Goal: Task Accomplishment & Management: Complete application form

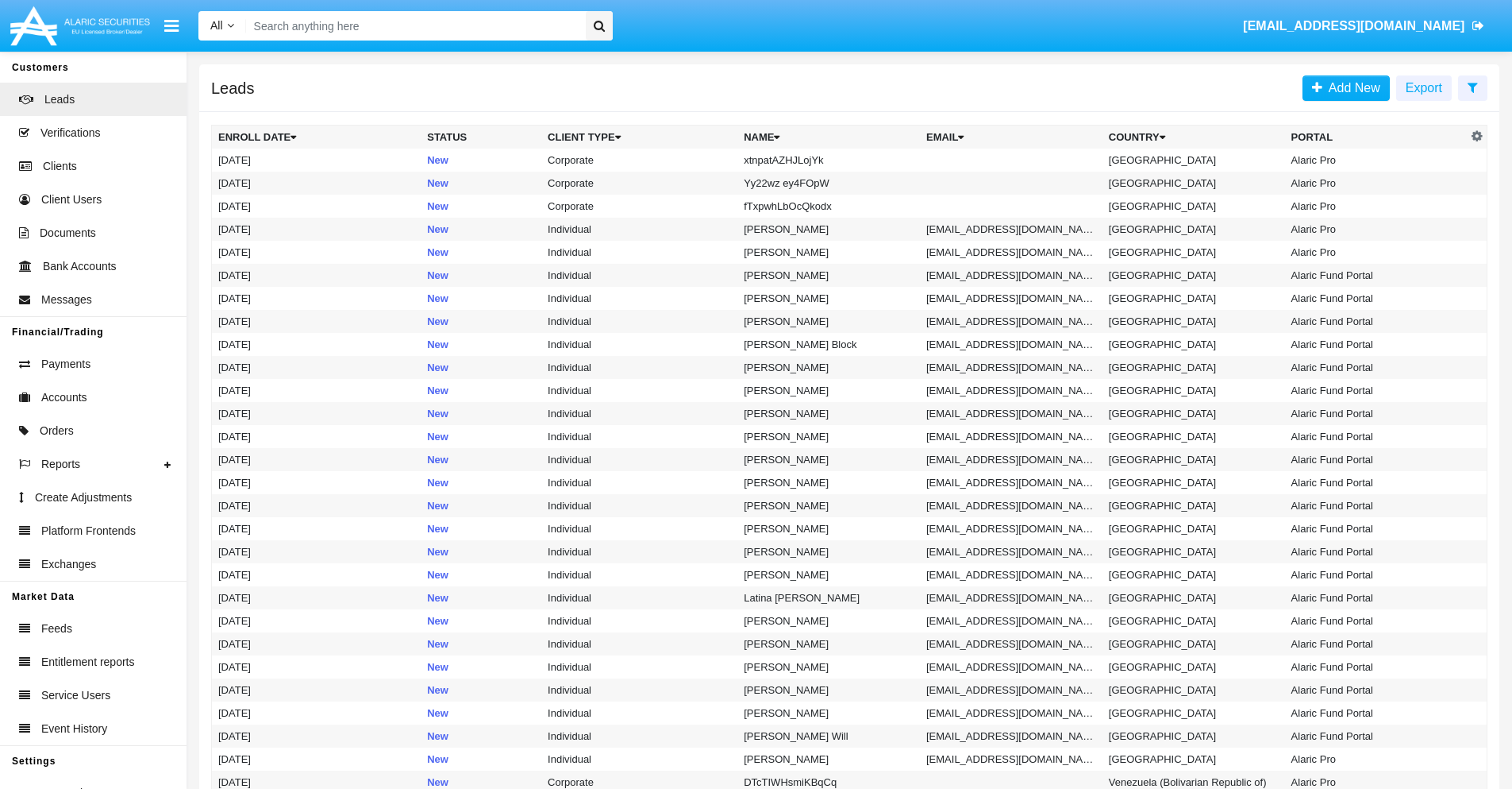
click at [1473, 86] on icon at bounding box center [1473, 86] width 11 height 12
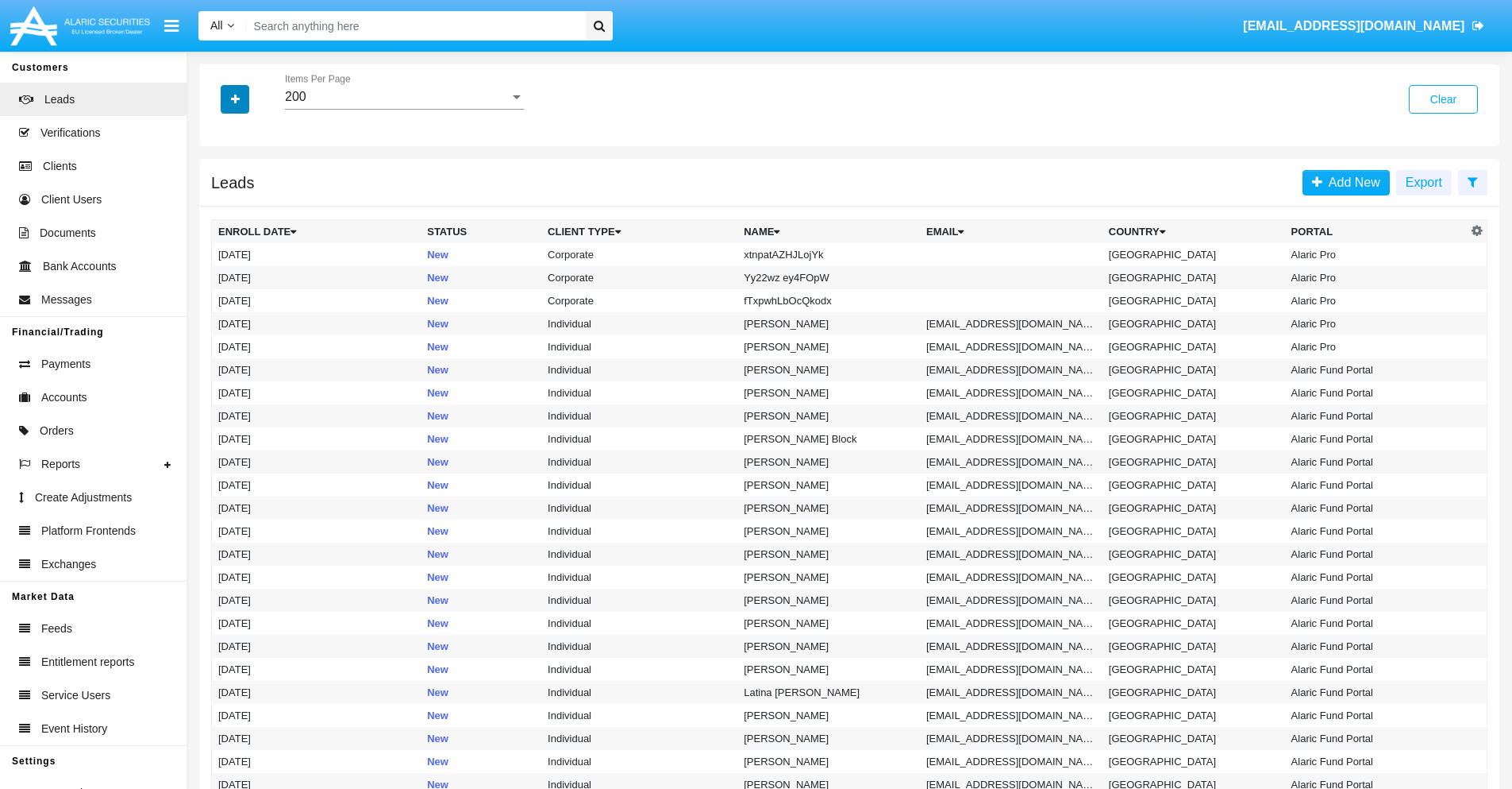
click at [235, 99] on icon "button" at bounding box center [235, 100] width 9 height 12
click at [248, 178] on span "Name" at bounding box center [248, 178] width 35 height 19
click at [219, 184] on input "Name" at bounding box center [218, 184] width 1 height 1
checkbox input "true"
click at [235, 99] on icon "button" at bounding box center [235, 100] width 9 height 12
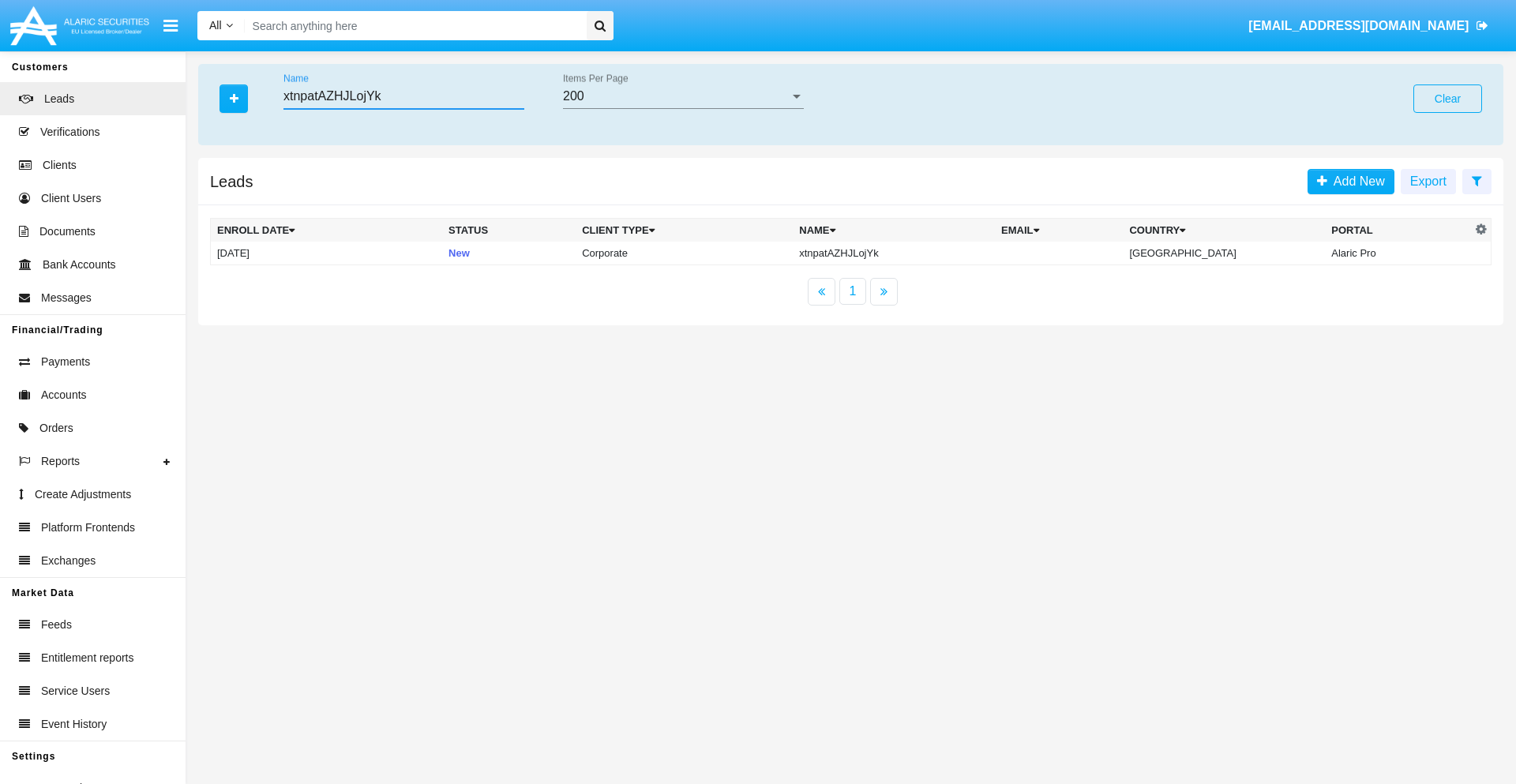
type input "xtnpatAZHJLojYk"
click at [907, 253] on td "xtnpatAZHJLojYk" at bounding box center [894, 253] width 202 height 24
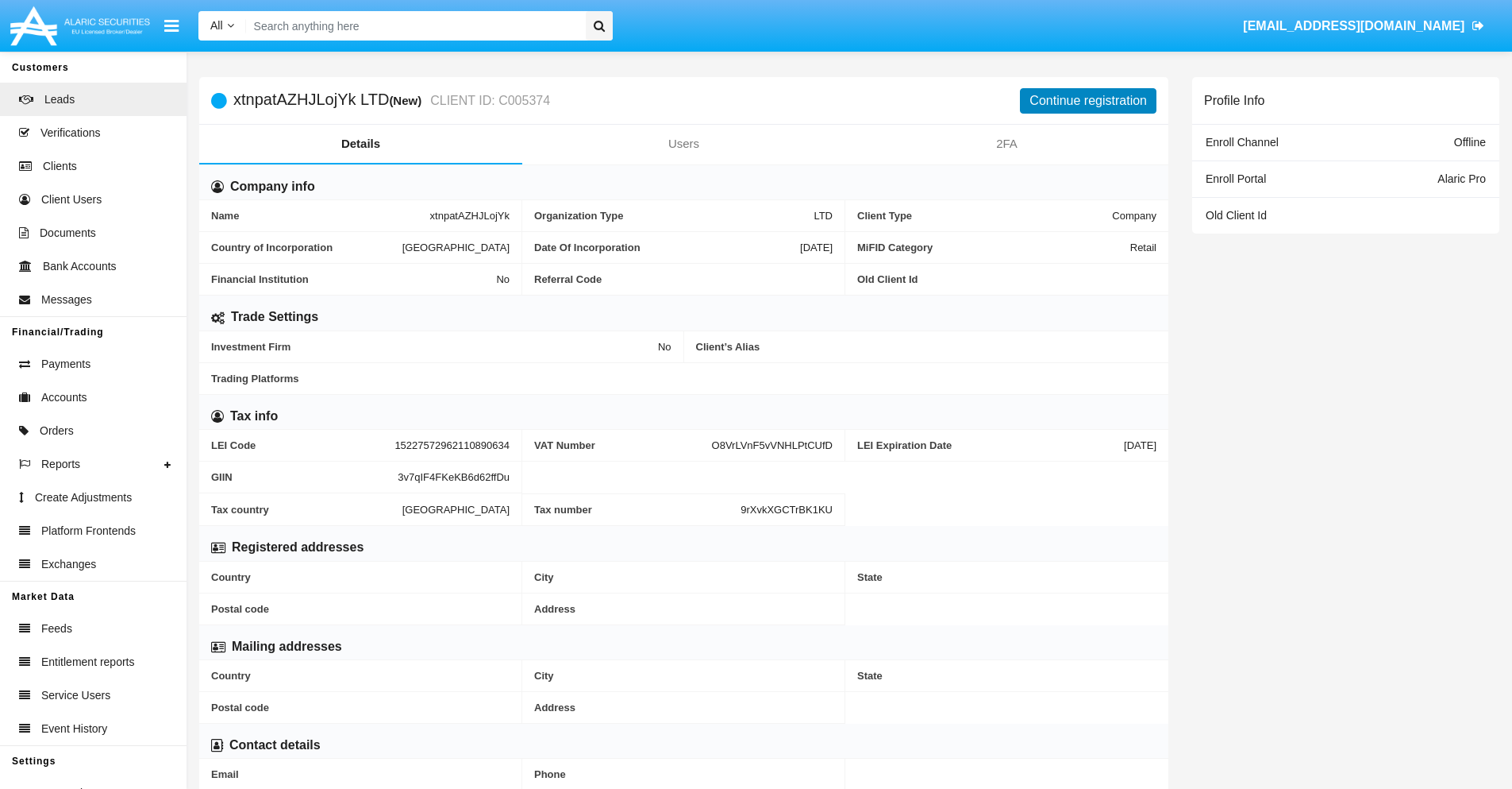
click at [1088, 100] on button "Continue registration" at bounding box center [1088, 101] width 136 height 25
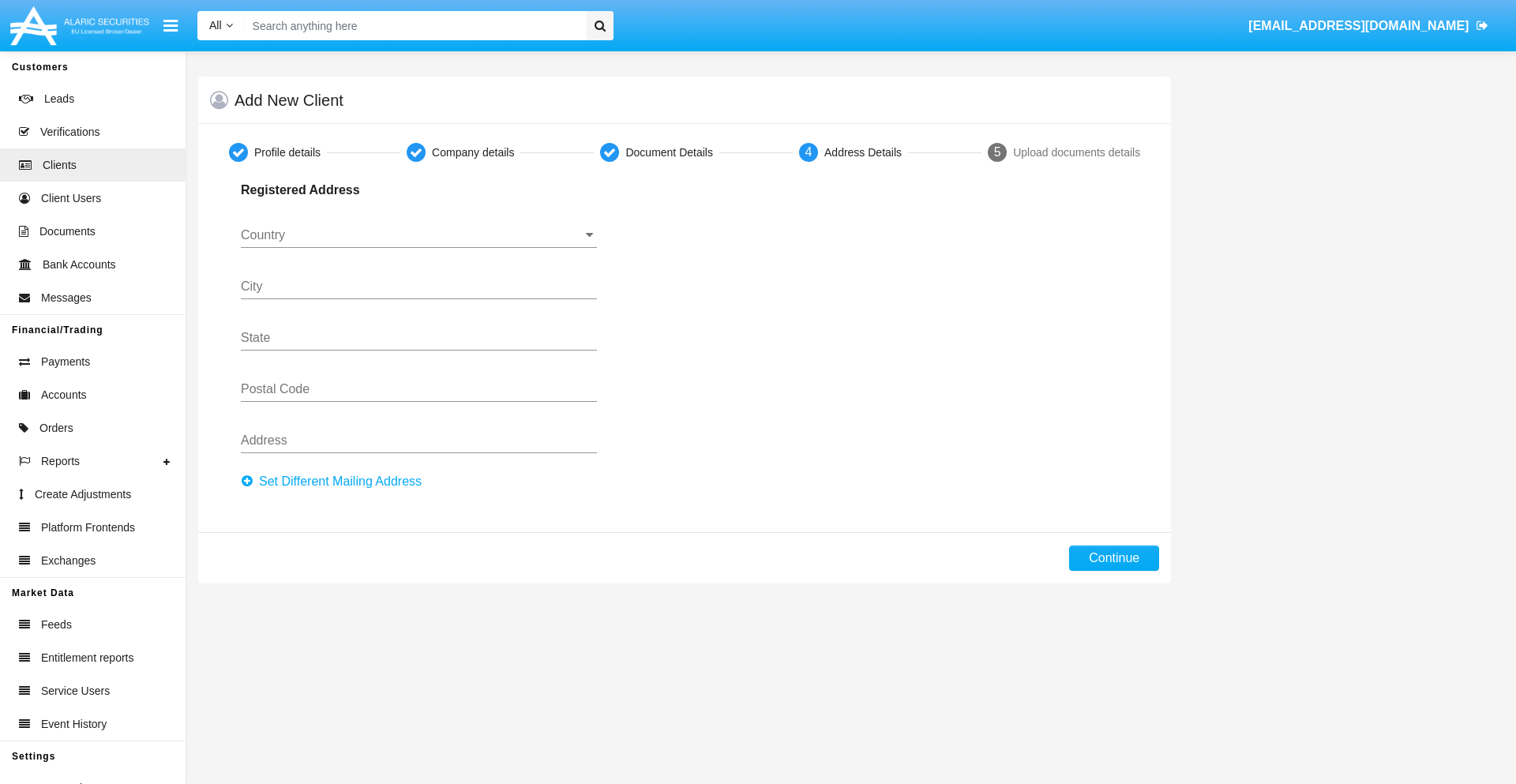
click at [336, 482] on button "Set Different Mailing Address" at bounding box center [335, 481] width 190 height 25
click at [1114, 558] on button "Continue" at bounding box center [1113, 558] width 90 height 25
click at [336, 482] on button "Set Different Mailing Address" at bounding box center [335, 481] width 190 height 25
type input "!"#$%&'()*+,-./:;<=>?@[\]^_`{|}~"
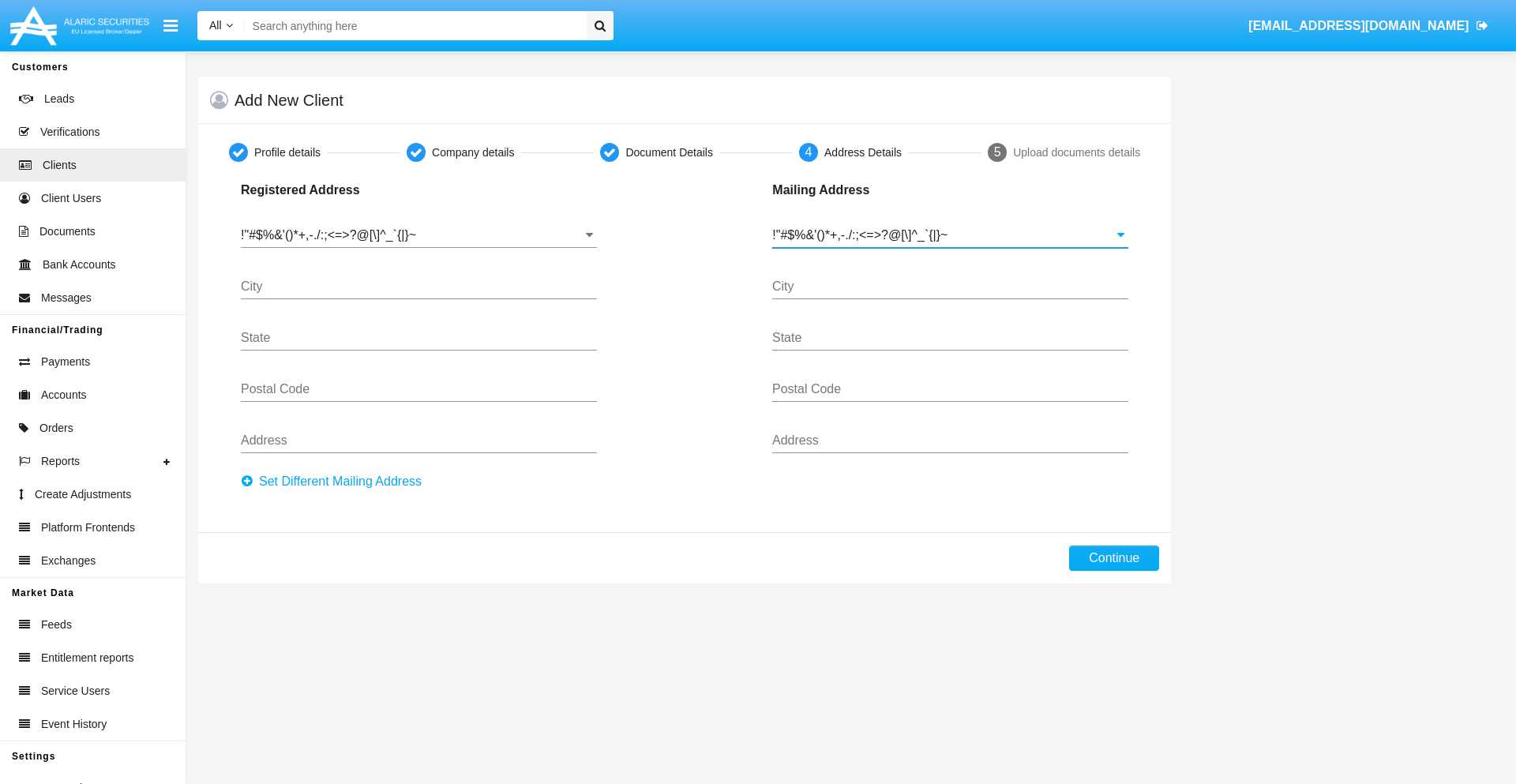
type input "!"#$%&'()*+,-./:;<=>?@[\]^_`{|}~"
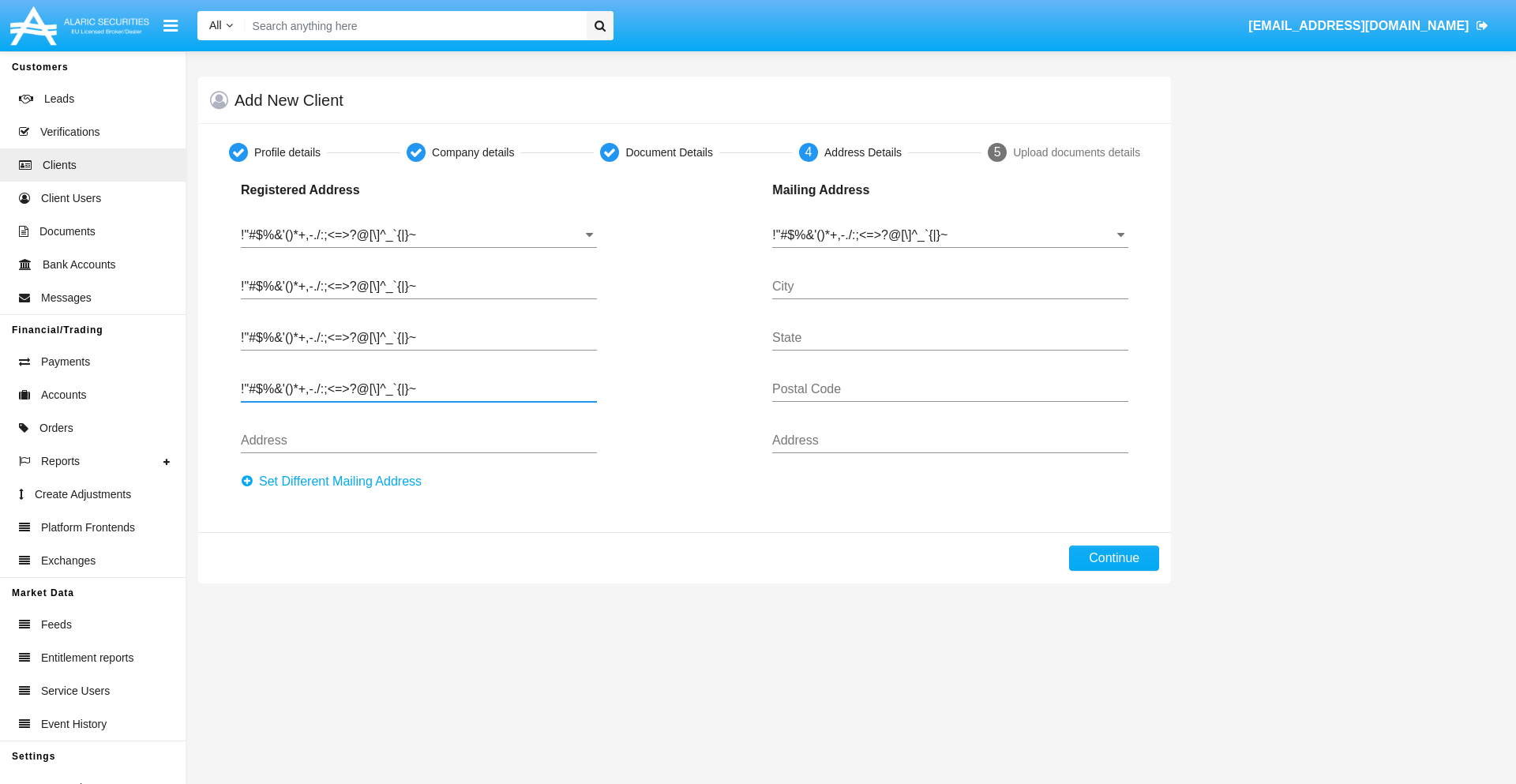
type input "!"#$%&'()*+,-./:;<=>?@[\]^_`{|}~"
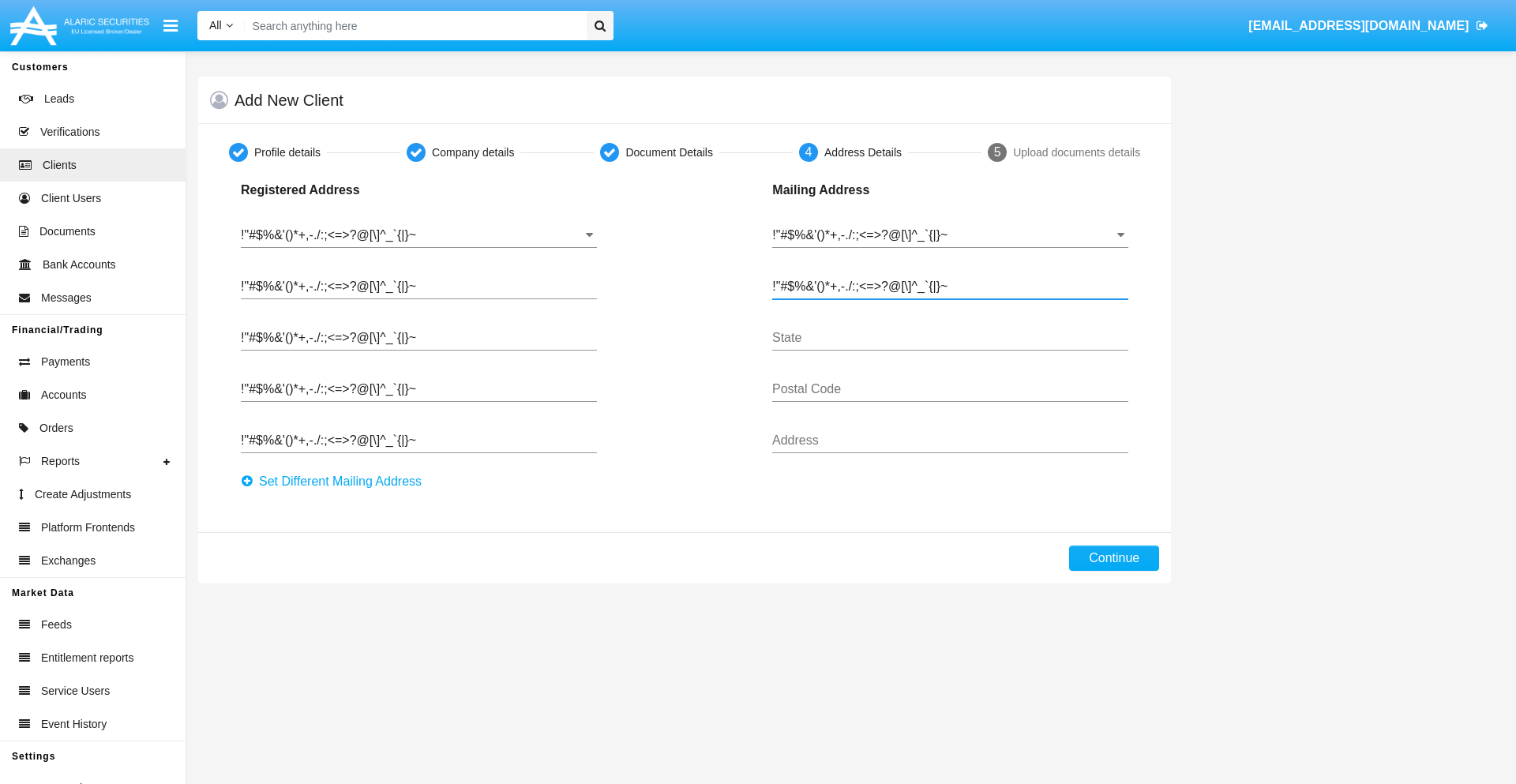
type input "!"#$%&'()*+,-./:;<=>?@[\]^_`{|}~"
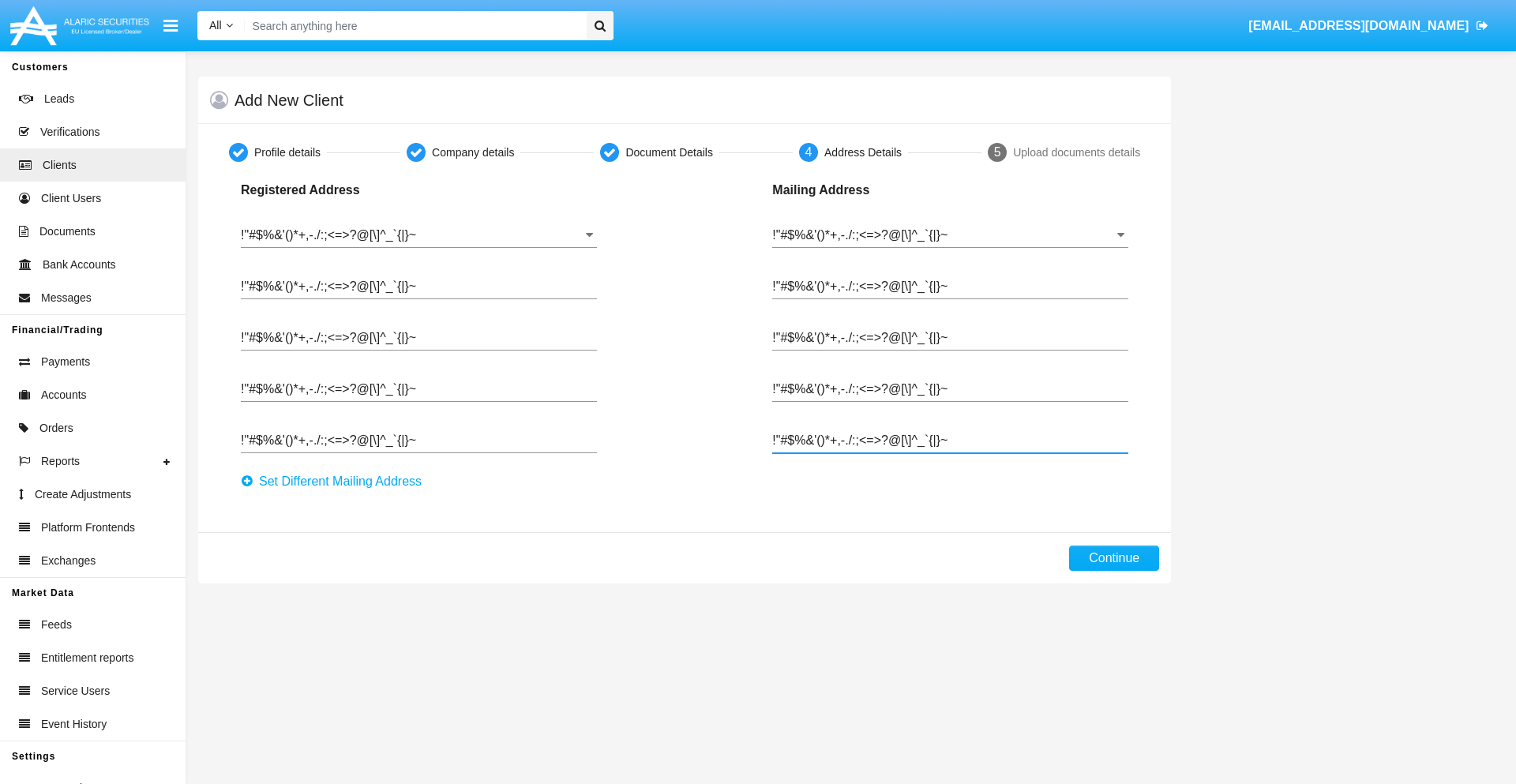
type input "!"#$%&'()*+,-./:;<=>?@[\]^_`{|}~"
click at [1114, 558] on button "Continue" at bounding box center [1113, 558] width 90 height 25
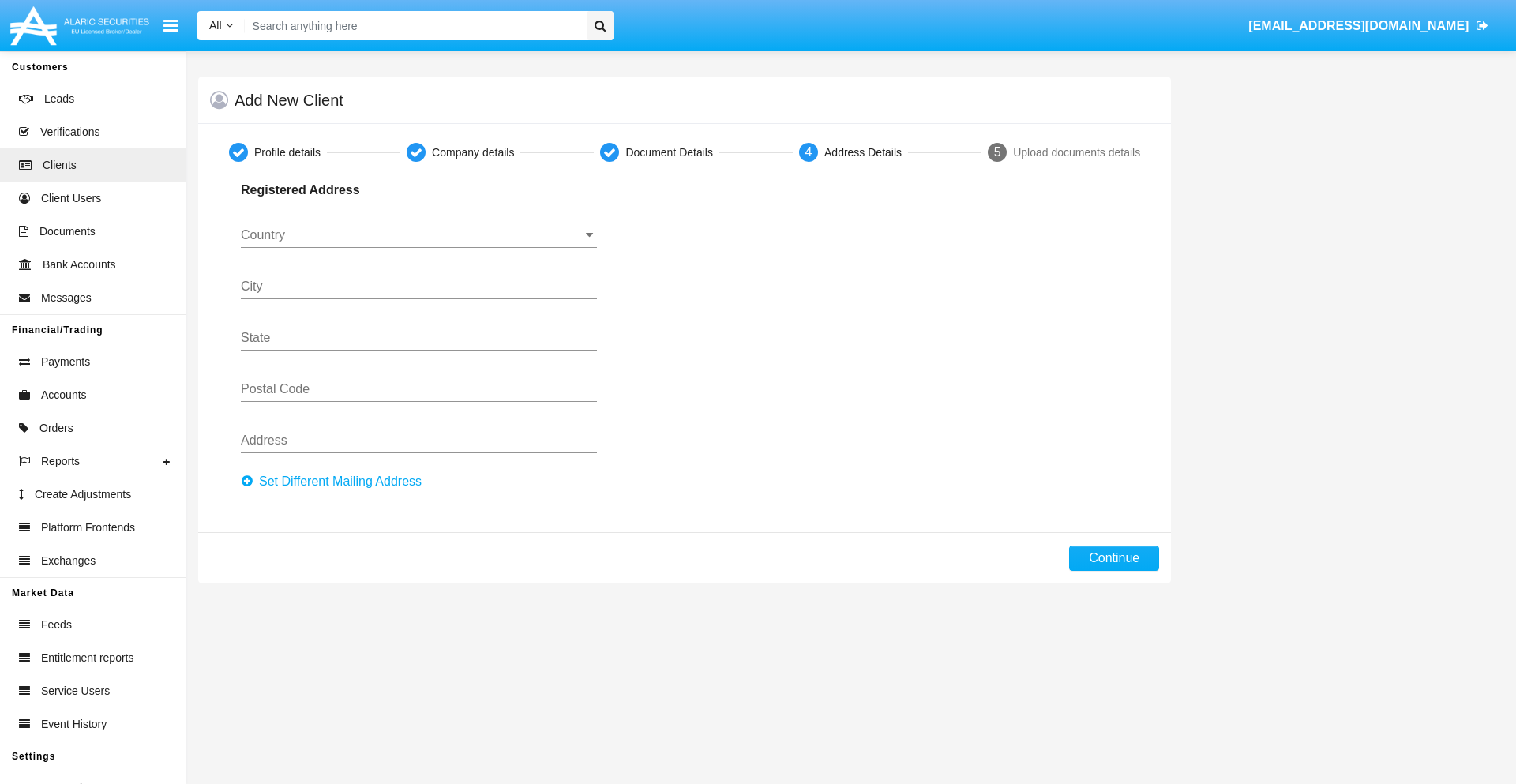
click at [336, 482] on button "Set Different Mailing Address" at bounding box center [335, 481] width 190 height 25
type input "0123456789"
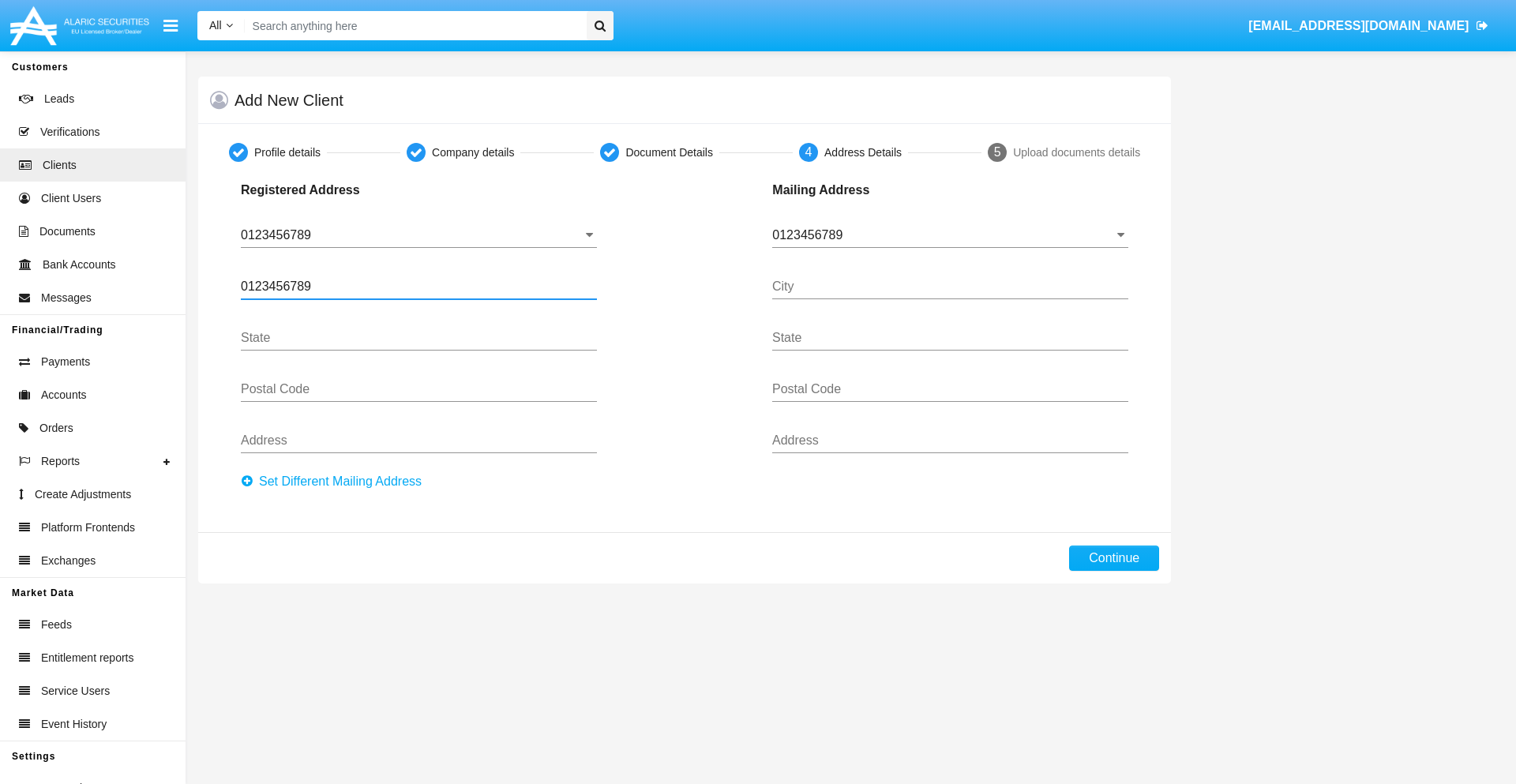
type input "0123456789"
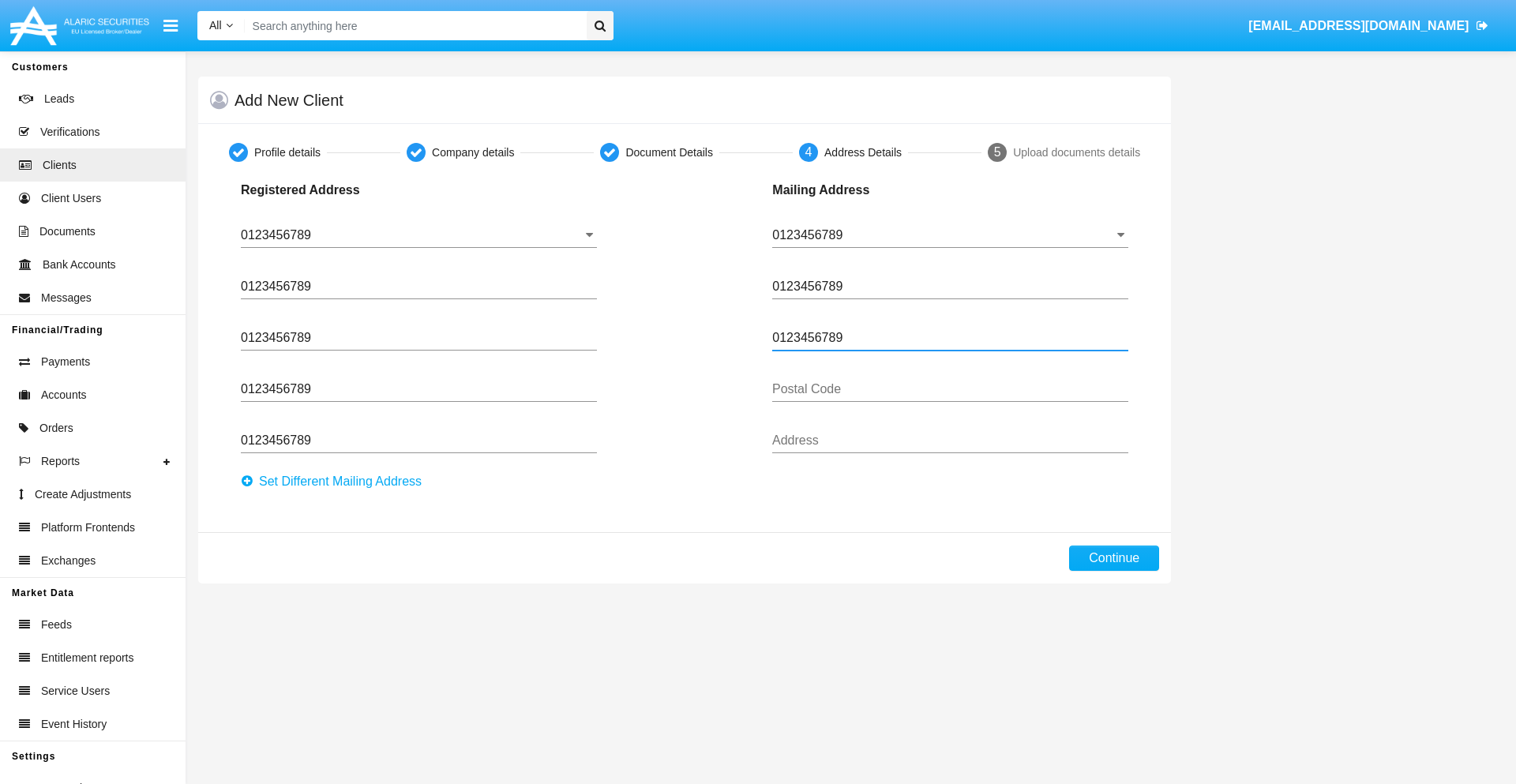
type input "0123456789"
click at [1114, 558] on button "Continue" at bounding box center [1113, 558] width 90 height 25
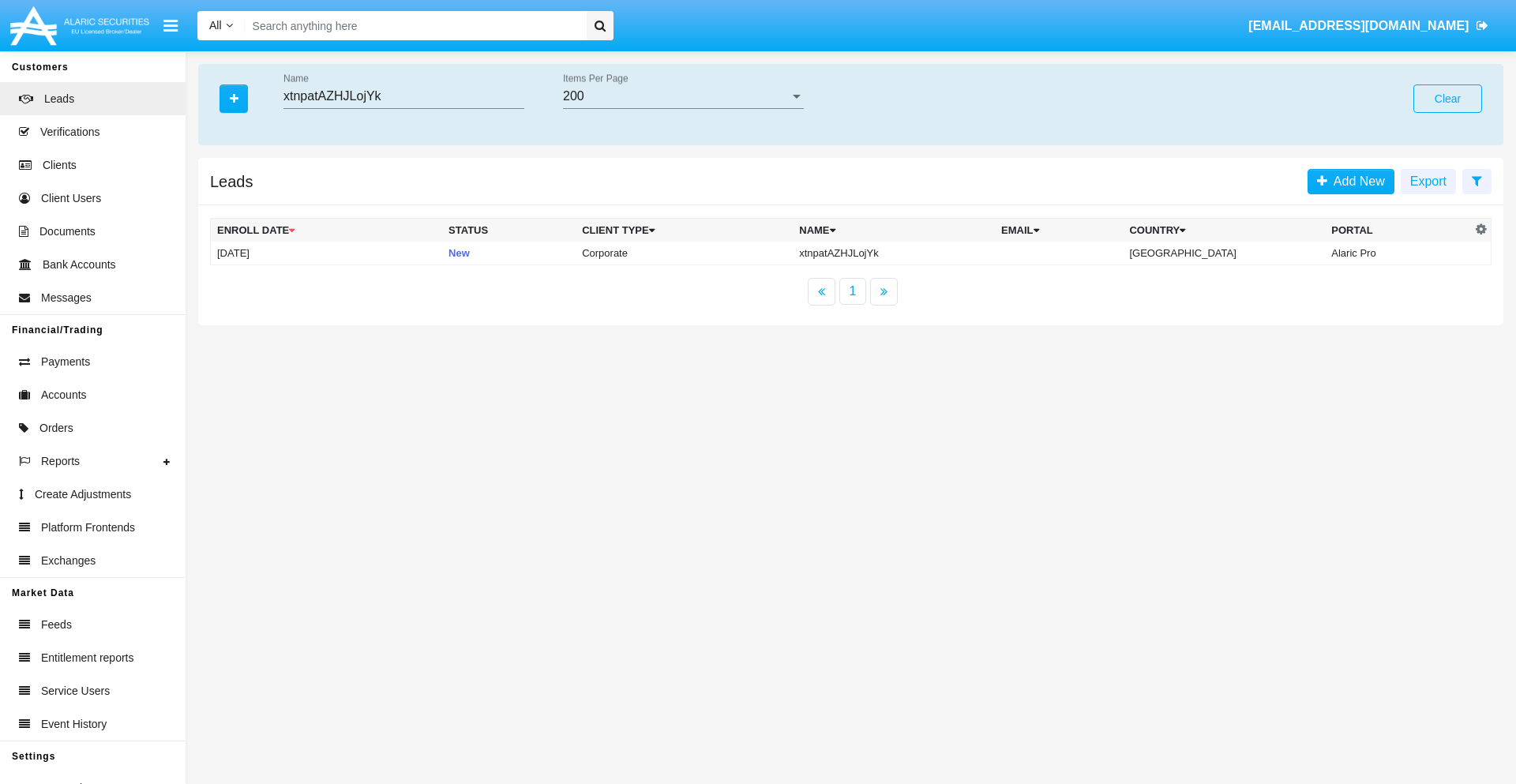
click at [1447, 98] on button "Clear" at bounding box center [1447, 99] width 69 height 29
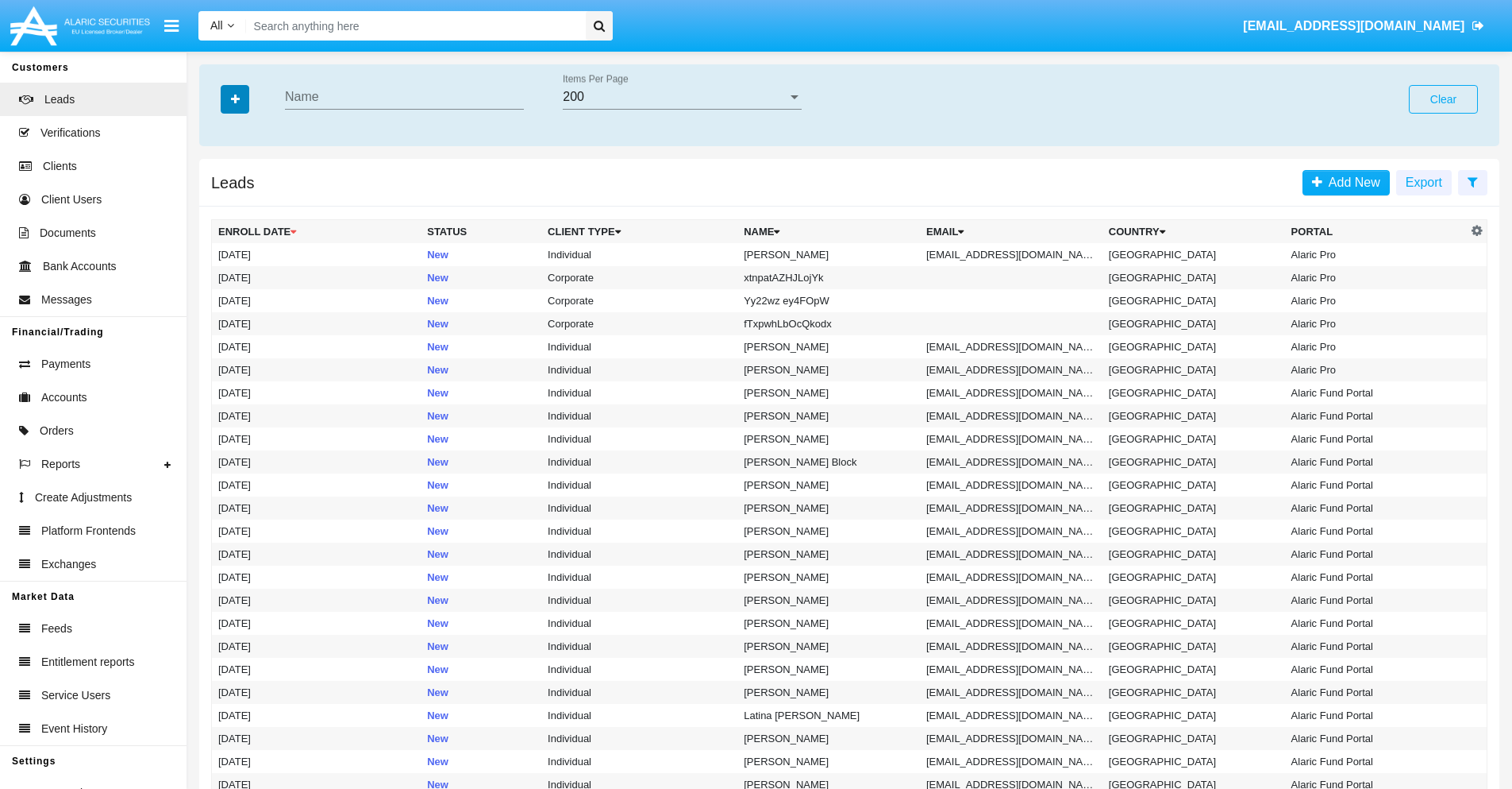
click at [235, 99] on icon "button" at bounding box center [235, 100] width 9 height 12
click at [247, 201] on span "Email" at bounding box center [247, 201] width 32 height 19
click at [219, 207] on input "Email" at bounding box center [218, 207] width 1 height 1
checkbox input "true"
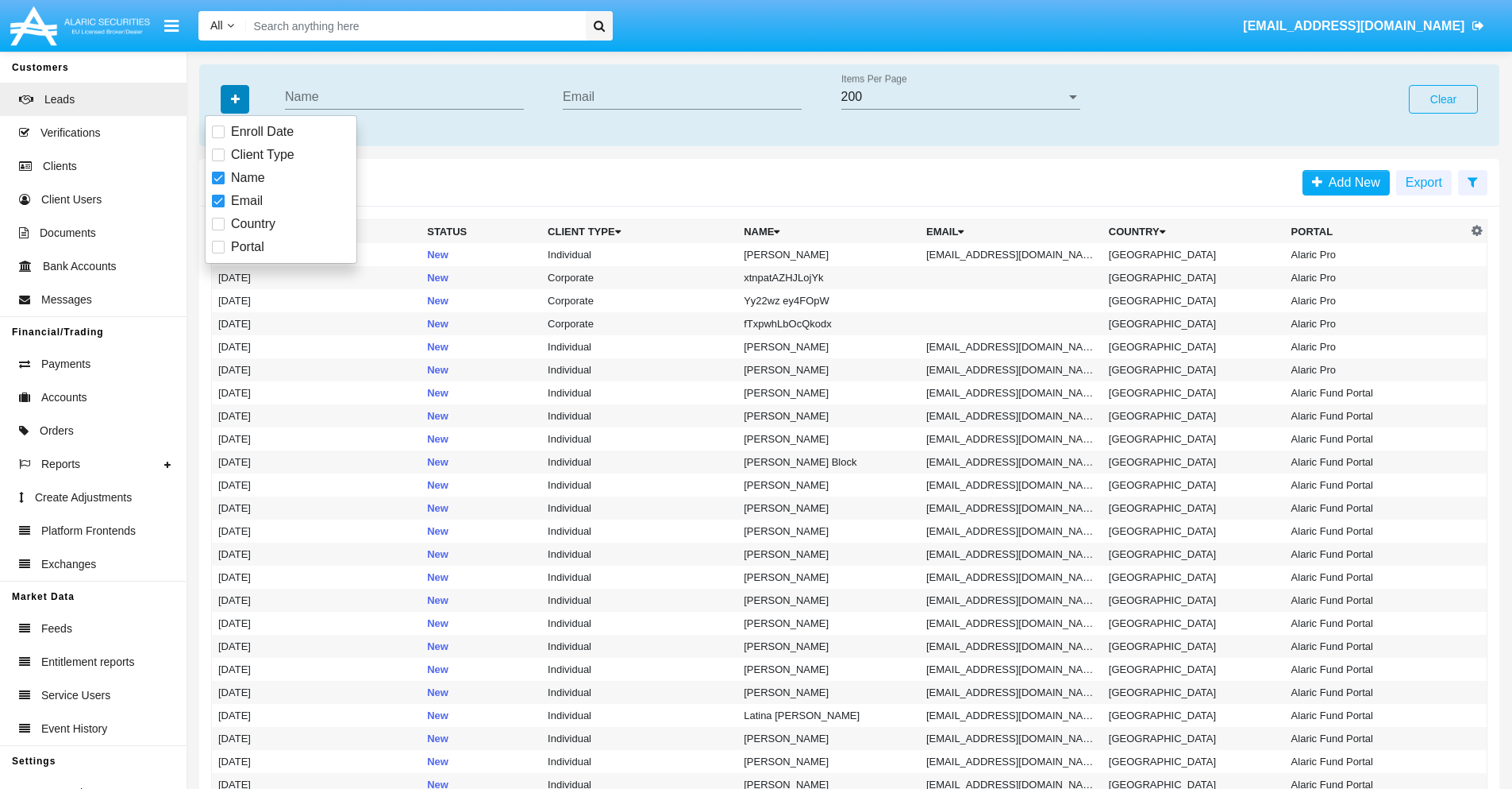
click at [235, 99] on icon "button" at bounding box center [235, 100] width 9 height 12
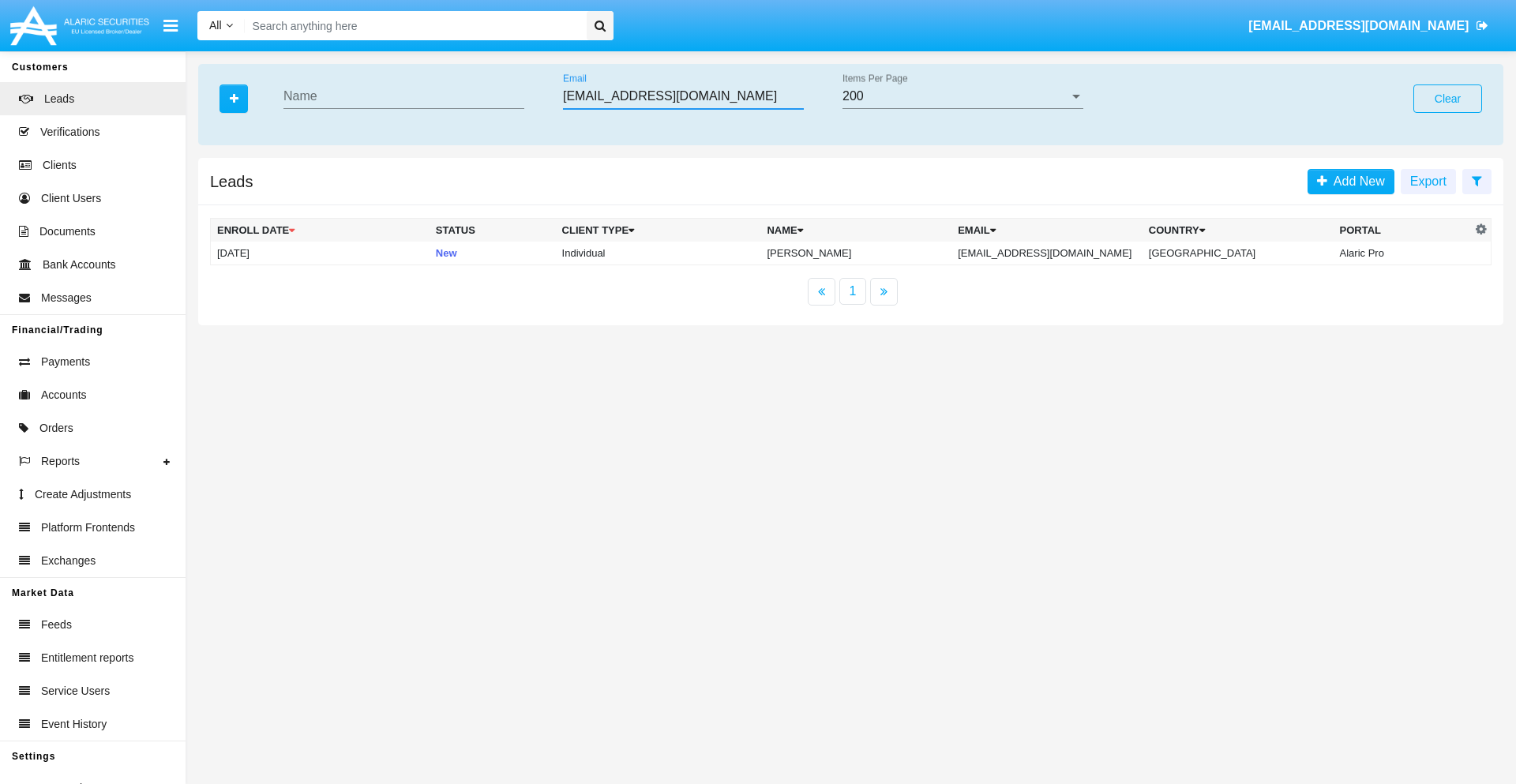
type input "ahi-5208z@d83cmr.lu.tw"
click at [1064, 253] on td "ahi-5208z@d83cmr.lu.tw" at bounding box center [1047, 253] width 191 height 24
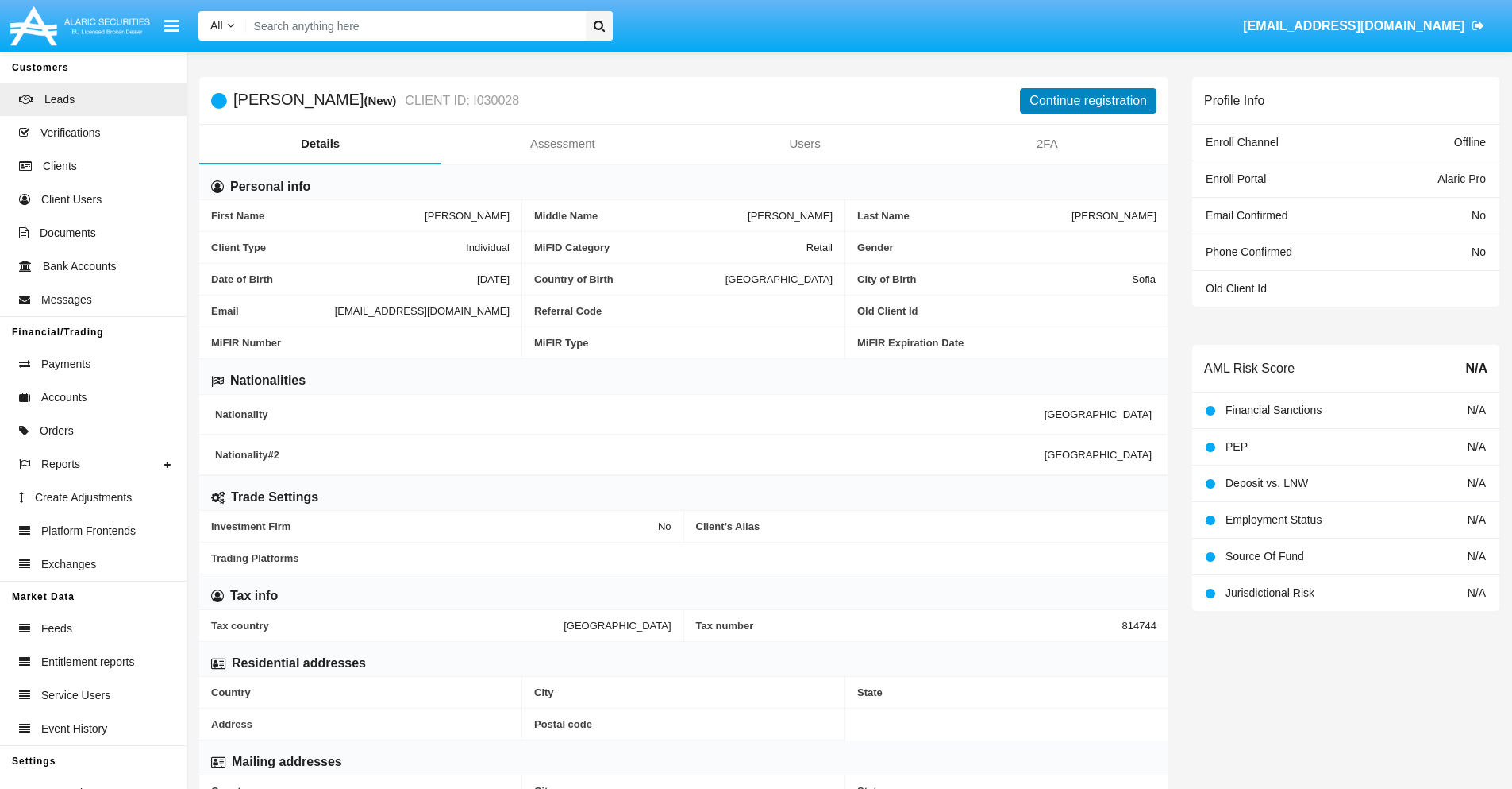
click at [1088, 100] on button "Continue registration" at bounding box center [1088, 101] width 136 height 25
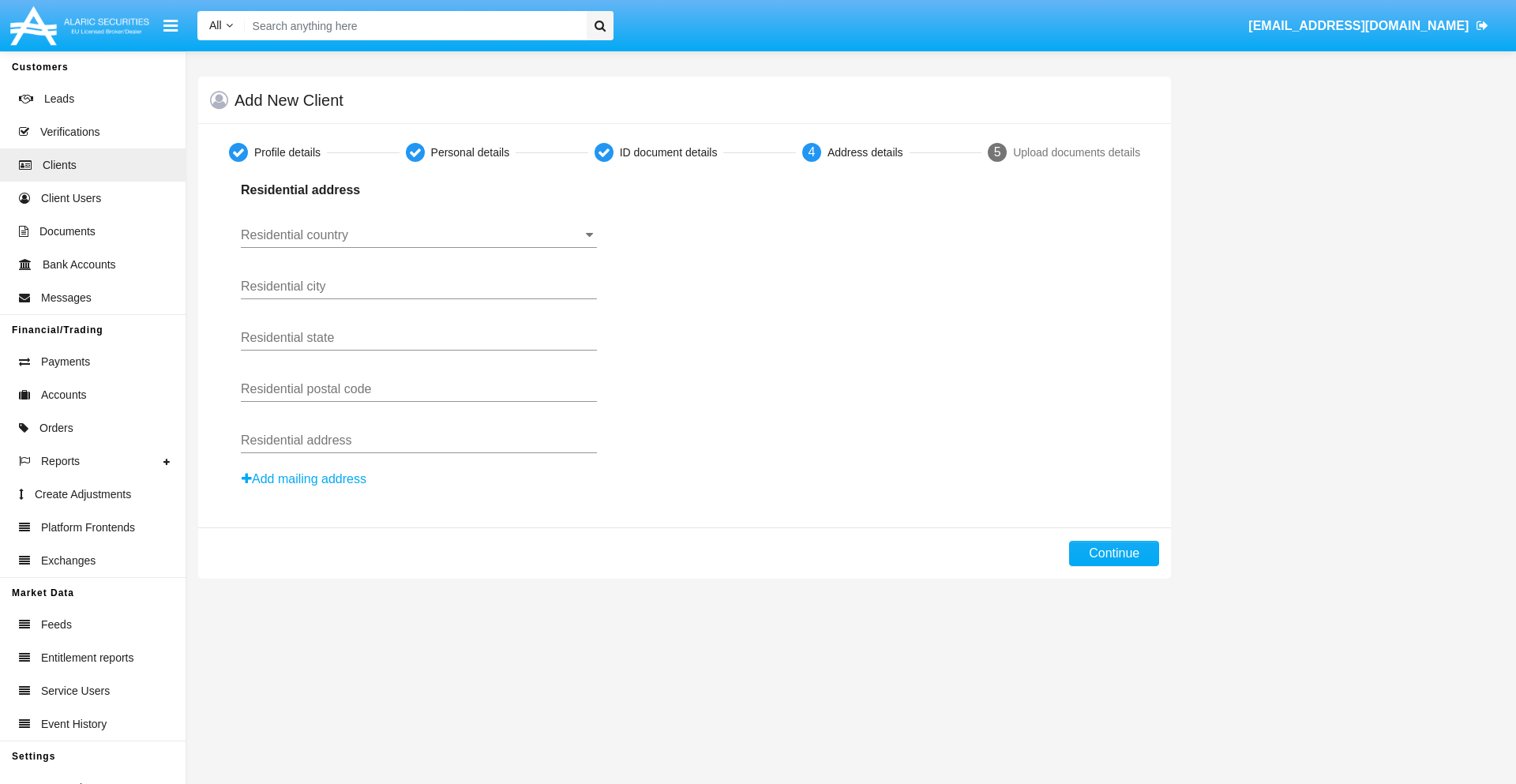
click at [304, 479] on button "Add mailing address" at bounding box center [303, 479] width 126 height 21
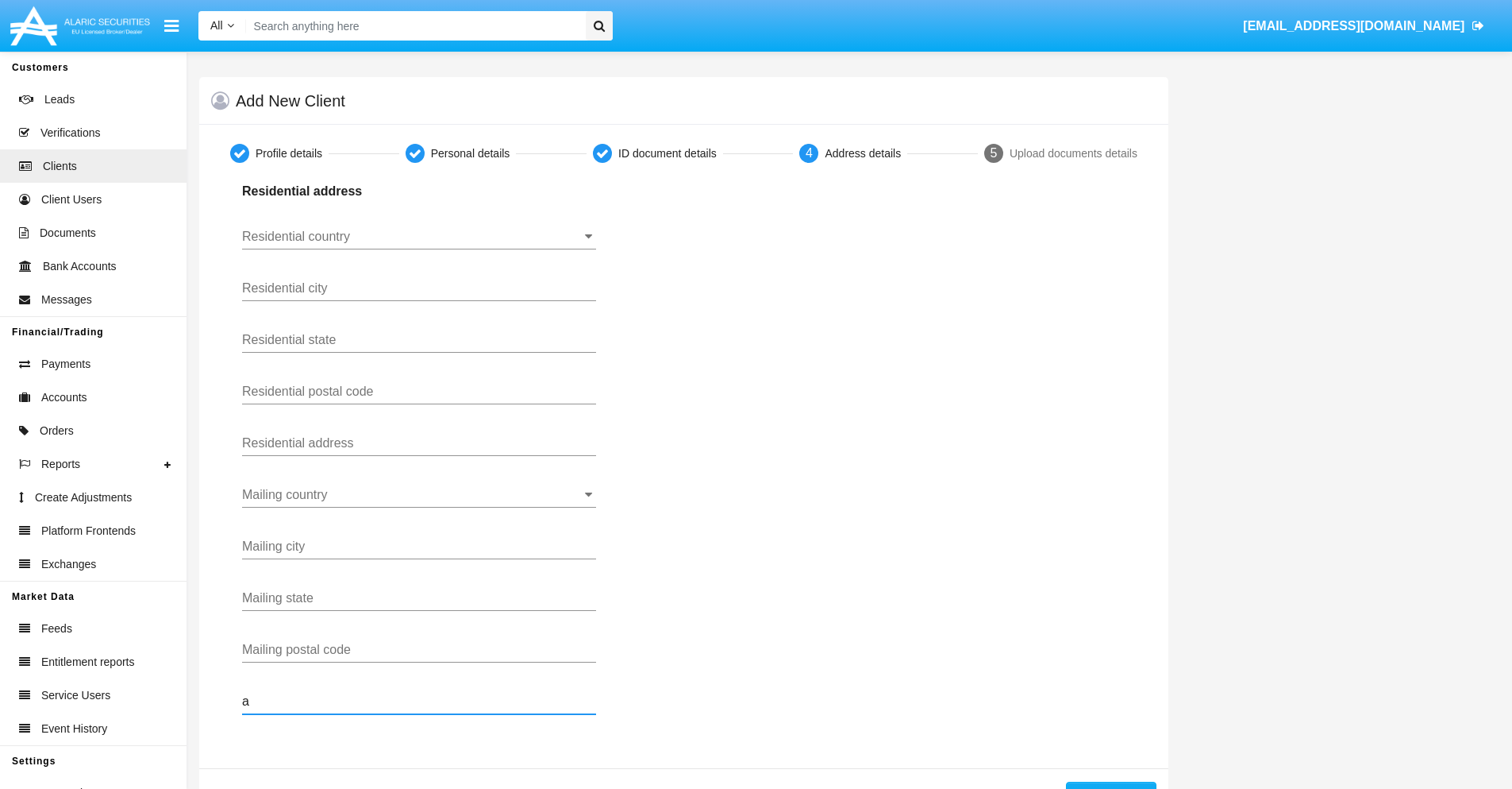
type input "a"
click at [1111, 785] on button "Continue" at bounding box center [1111, 794] width 90 height 25
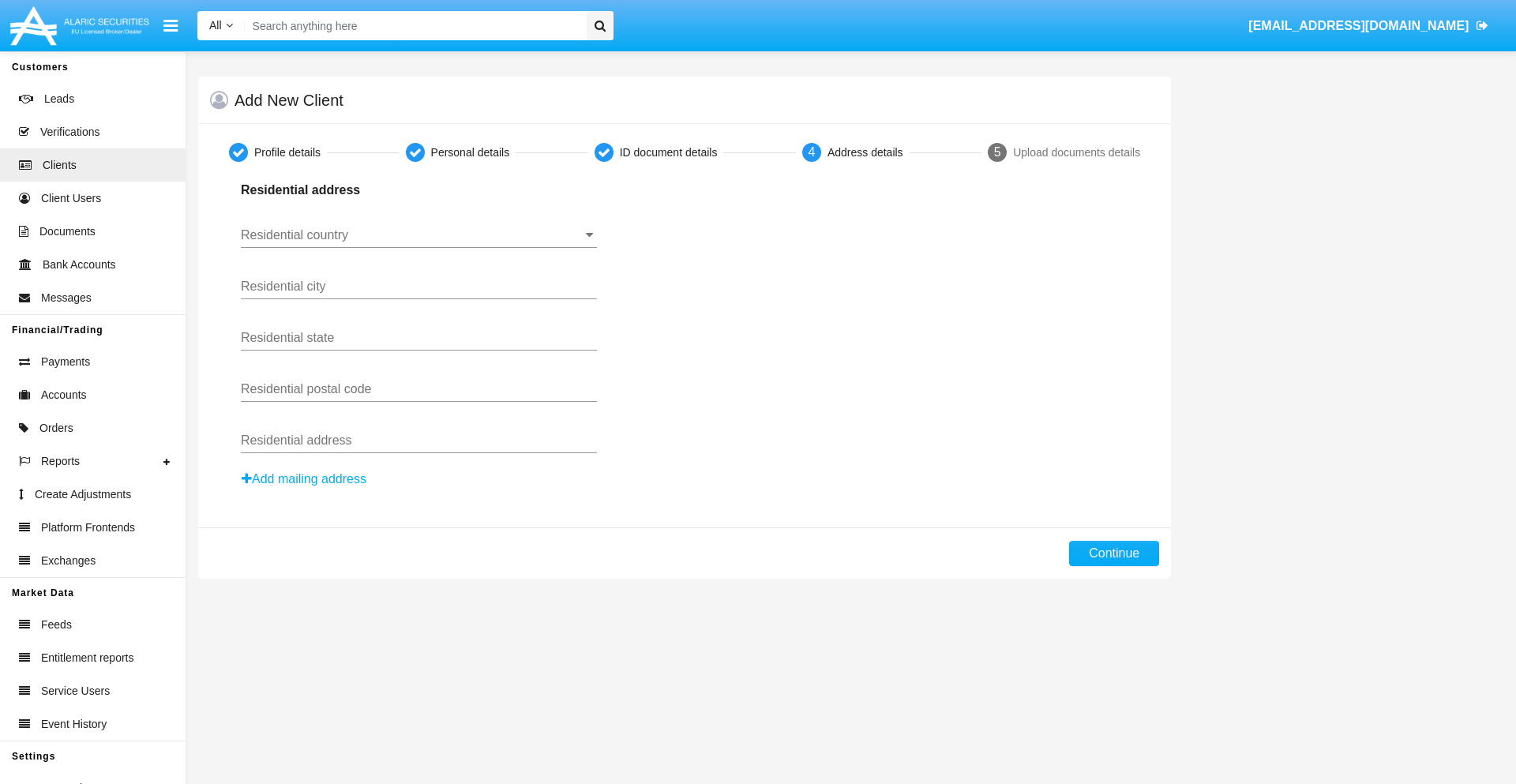
click at [304, 479] on button "Add mailing address" at bounding box center [303, 479] width 126 height 21
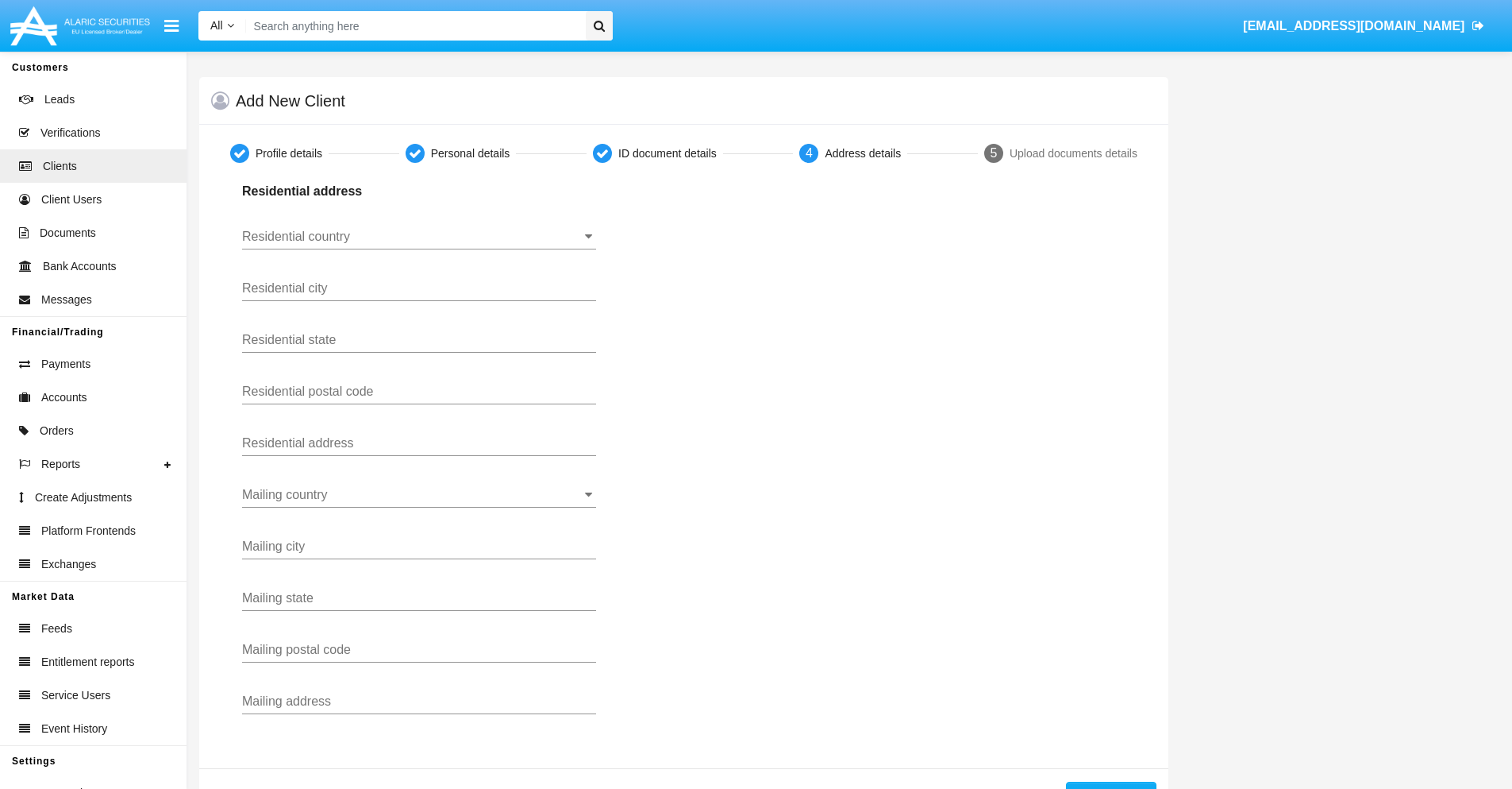
scroll to position [57, 0]
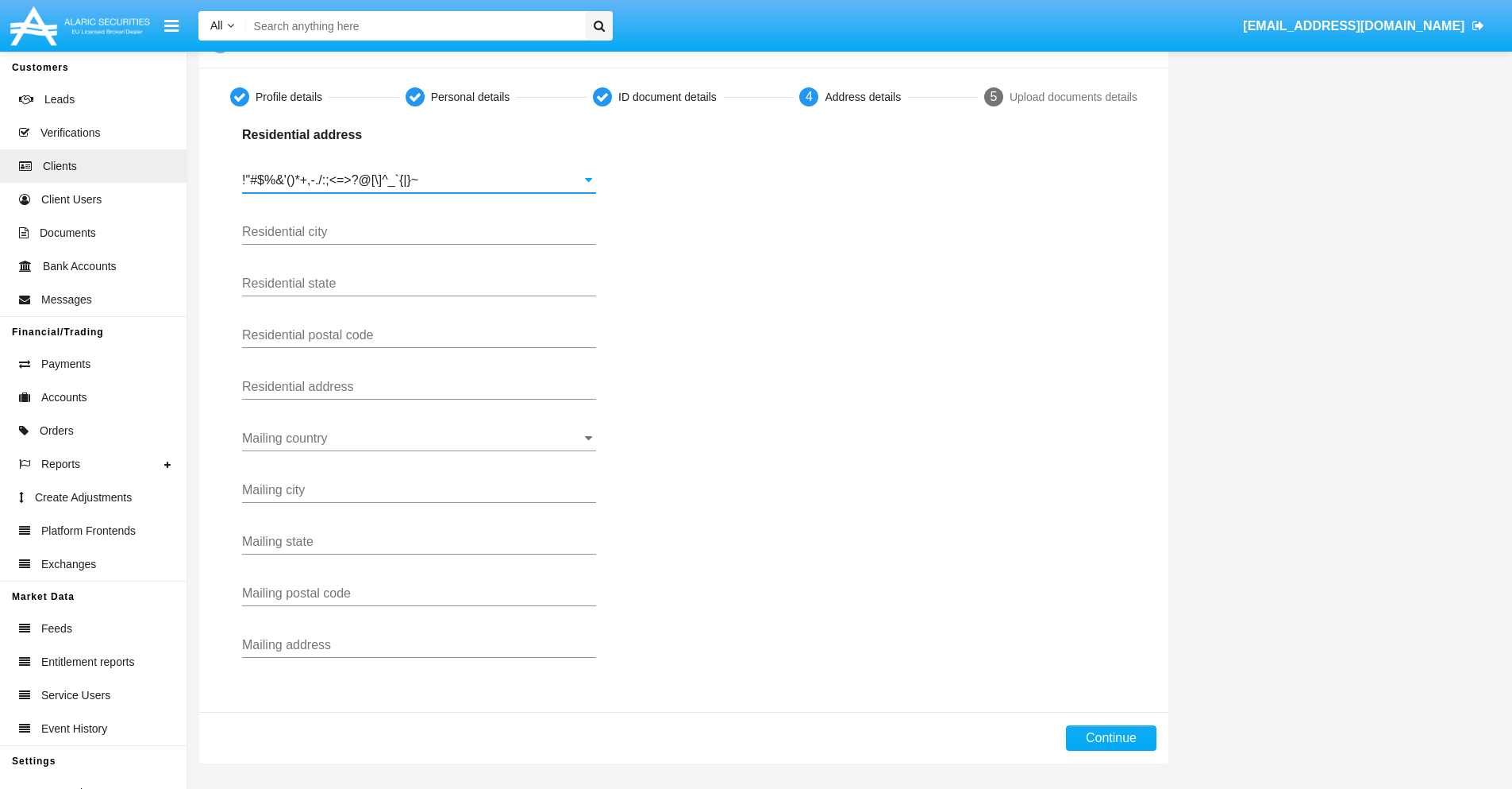
type input "!"#$%&'()*+,-./:;<=>?@[\]^_`{|}~"
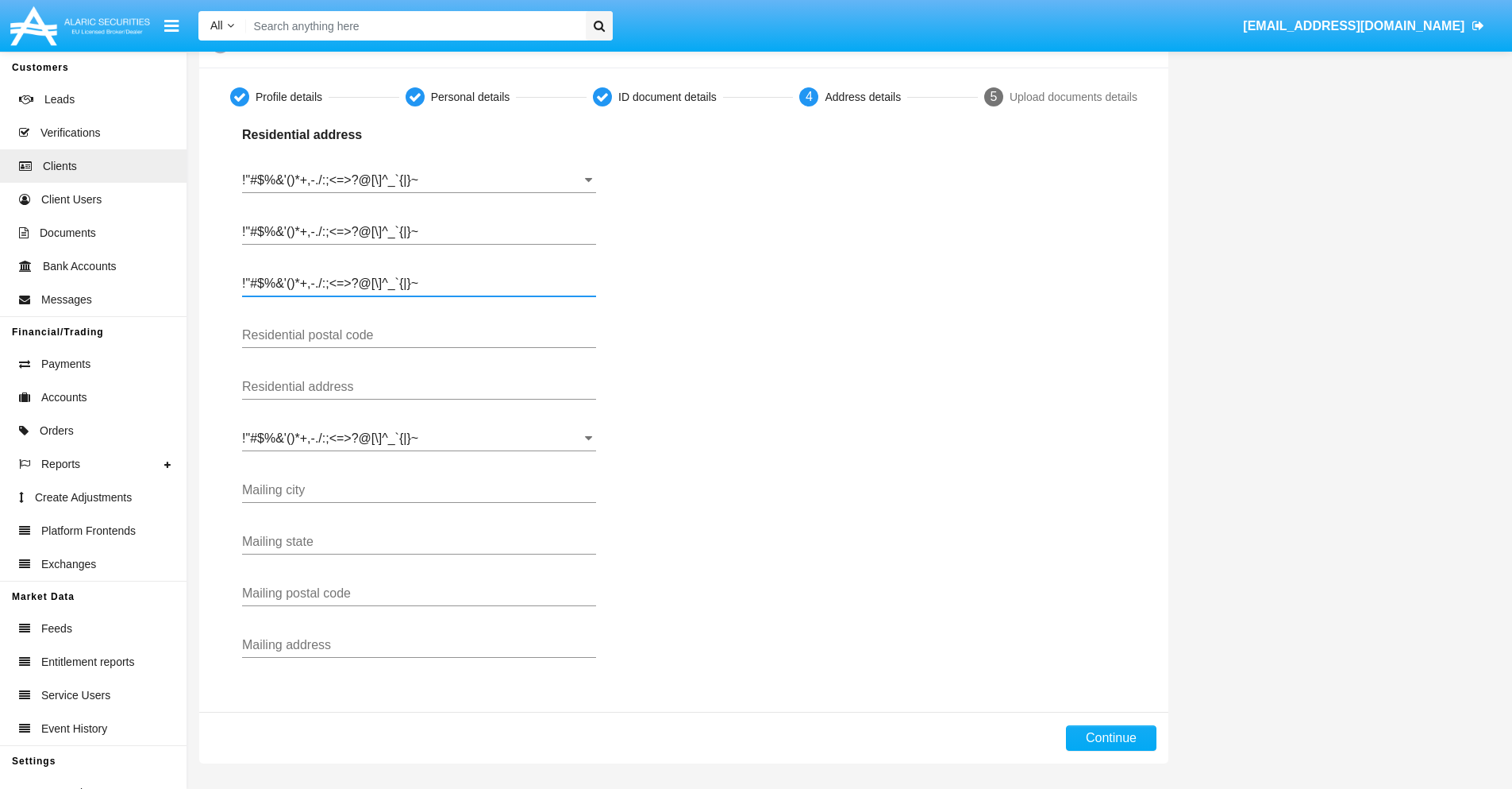
type input "!"#$%&'()*+,-./:;<=>?@[\]^_`{|}~"
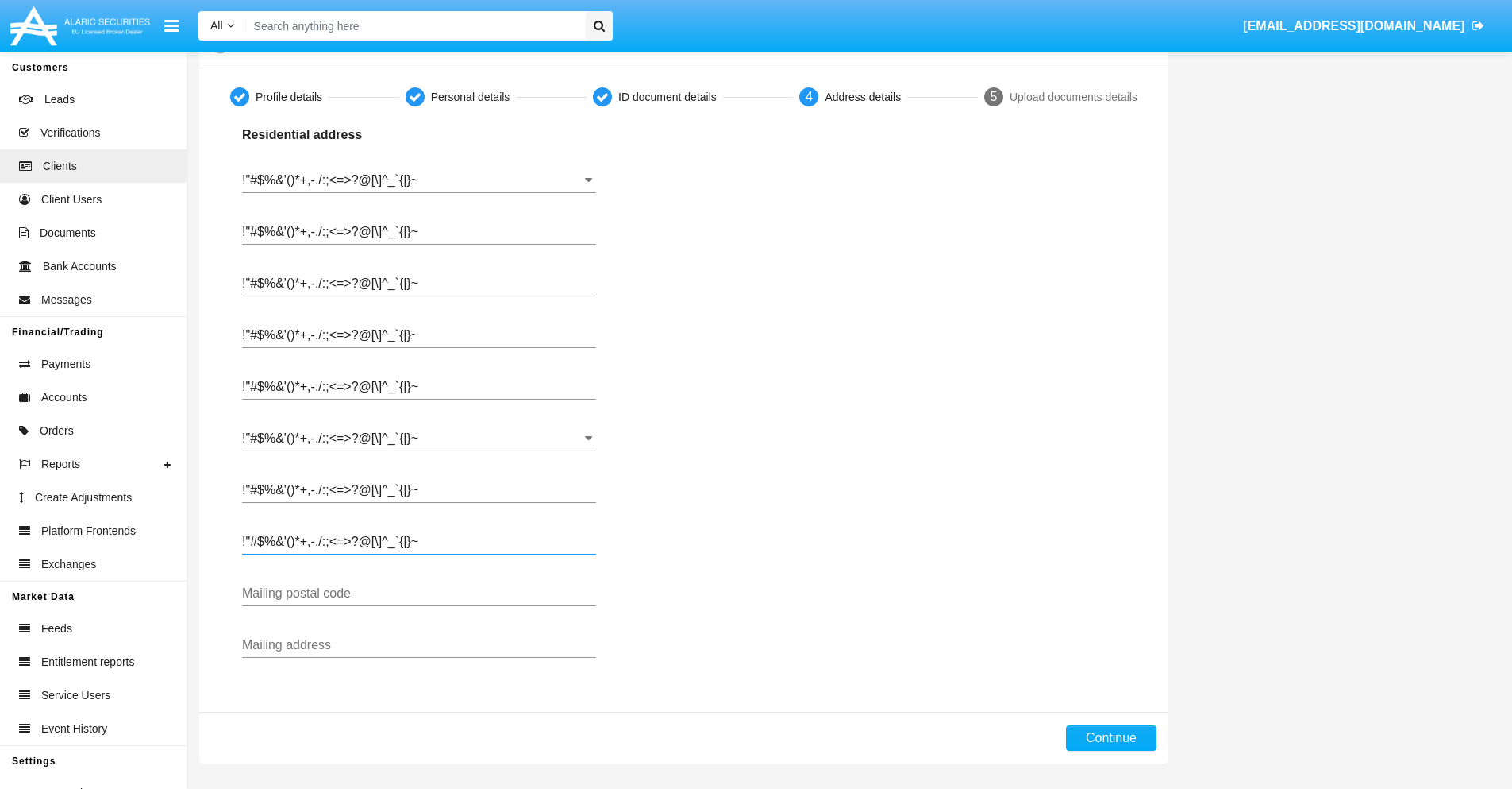
type input "!"#$%&'()*+,-./:;<=>?@[\]^_`{|}~"
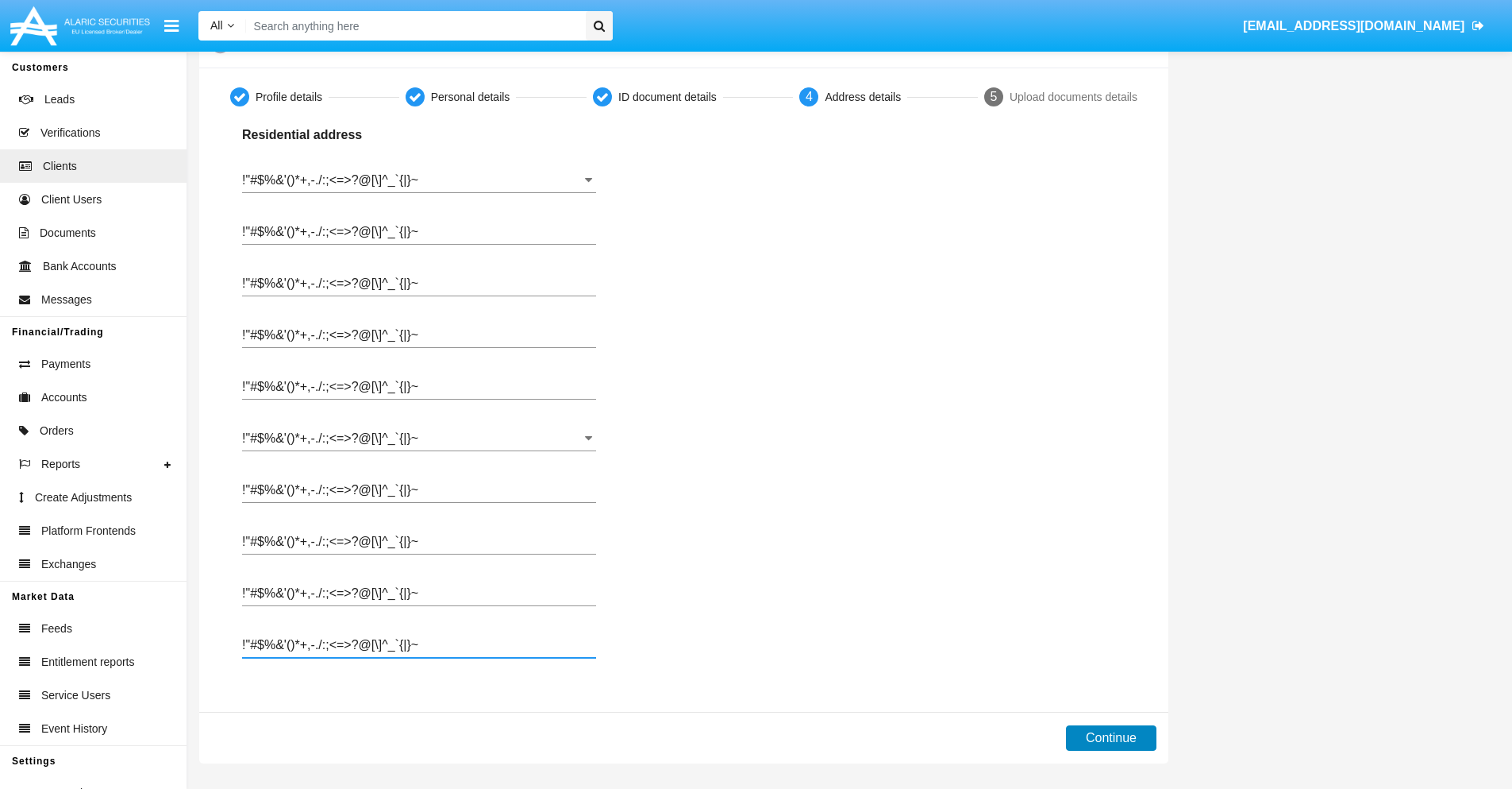
click at [1111, 738] on button "Continue" at bounding box center [1111, 737] width 90 height 25
